Goal: Transaction & Acquisition: Download file/media

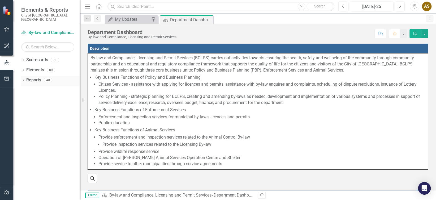
click at [34, 77] on link "Reports" at bounding box center [33, 80] width 15 height 6
click at [25, 79] on div "Dropdown Reports 40" at bounding box center [50, 81] width 58 height 10
click at [42, 77] on div "Reports 40" at bounding box center [52, 81] width 53 height 10
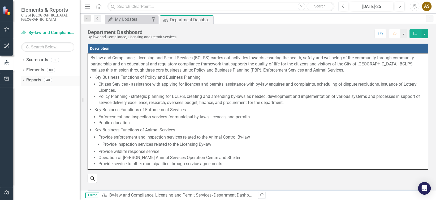
click at [23, 79] on icon "Dropdown" at bounding box center [23, 80] width 4 height 3
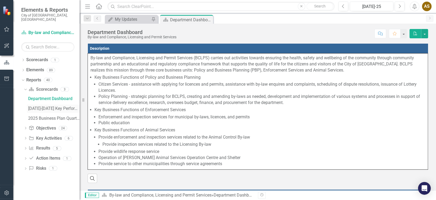
click at [53, 106] on div "[DATE]-[DATE] Key Performance Measures" at bounding box center [53, 108] width 51 height 5
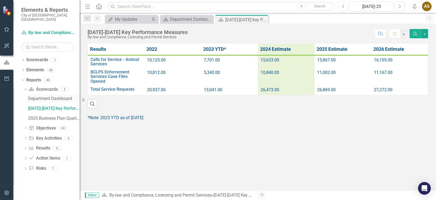
click at [49, 96] on link "Department Dashboard" at bounding box center [53, 98] width 53 height 8
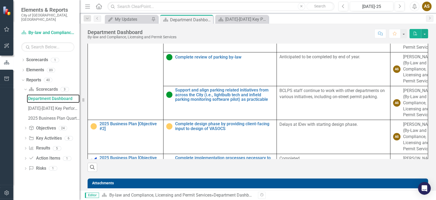
scroll to position [378, 0]
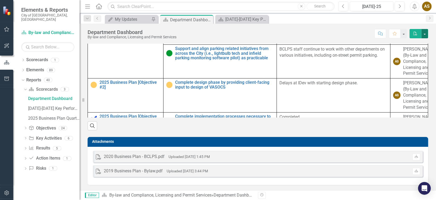
click at [426, 31] on button "button" at bounding box center [424, 33] width 7 height 9
click at [415, 54] on link "PDF Export to PDF" at bounding box center [406, 54] width 43 height 10
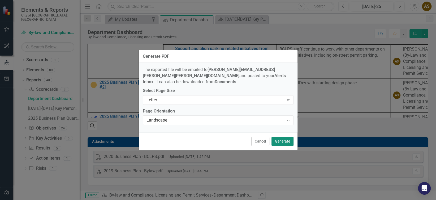
click at [277, 138] on button "Generate" at bounding box center [282, 140] width 22 height 9
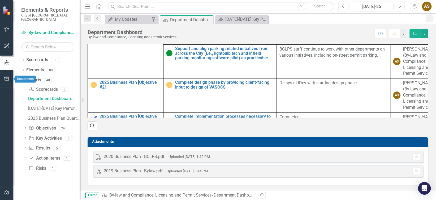
click at [6, 78] on icon "button" at bounding box center [7, 78] width 6 height 4
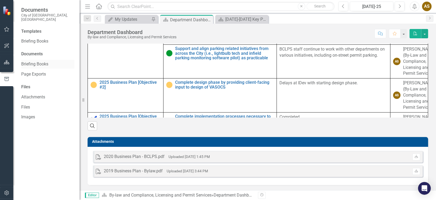
click at [42, 61] on link "Briefing Books" at bounding box center [47, 64] width 53 height 6
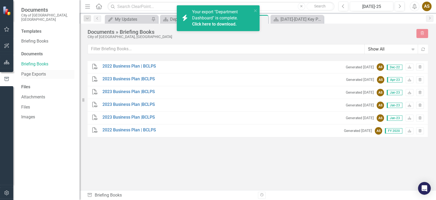
click at [41, 71] on link "Page Exports" at bounding box center [47, 74] width 53 height 6
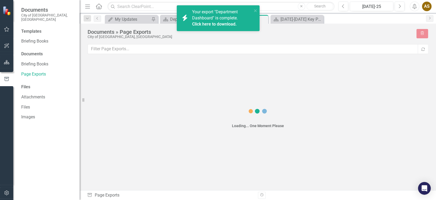
click at [199, 21] on link "Click here to download." at bounding box center [214, 23] width 45 height 5
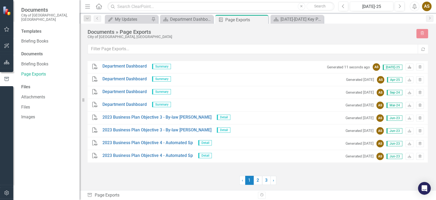
click at [408, 67] on icon "Download" at bounding box center [409, 67] width 4 height 3
